Goal: Task Accomplishment & Management: Use online tool/utility

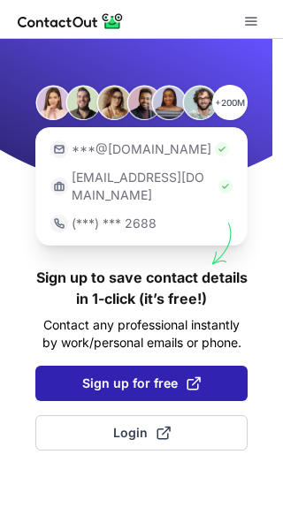
click at [100, 375] on span "Sign up for free" at bounding box center [141, 384] width 118 height 18
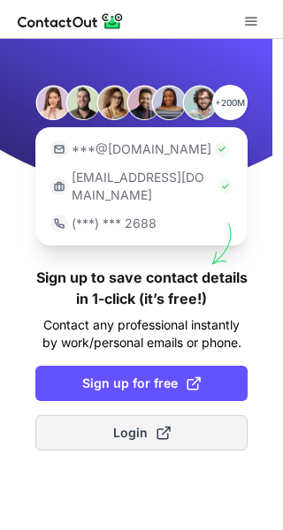
click at [107, 421] on button "Login" at bounding box center [141, 432] width 212 height 35
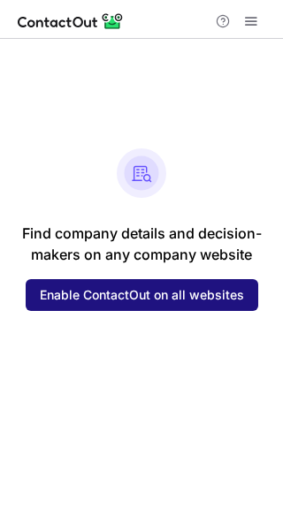
click at [102, 299] on span "Enable ContactOut on all websites" at bounding box center [142, 295] width 204 height 14
click at [135, 279] on button "Enable ContactOut on all websites" at bounding box center [142, 295] width 232 height 32
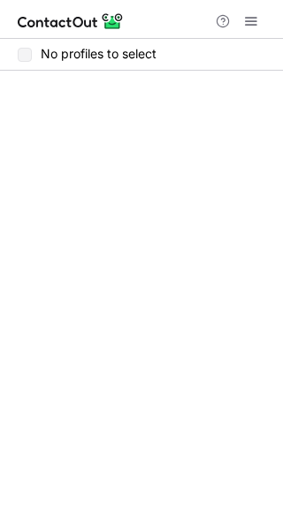
click at [101, 43] on div "No profiles to select" at bounding box center [141, 55] width 283 height 32
click at [100, 49] on label "No profiles to select" at bounding box center [87, 54] width 139 height 14
